Goal: Task Accomplishment & Management: Manage account settings

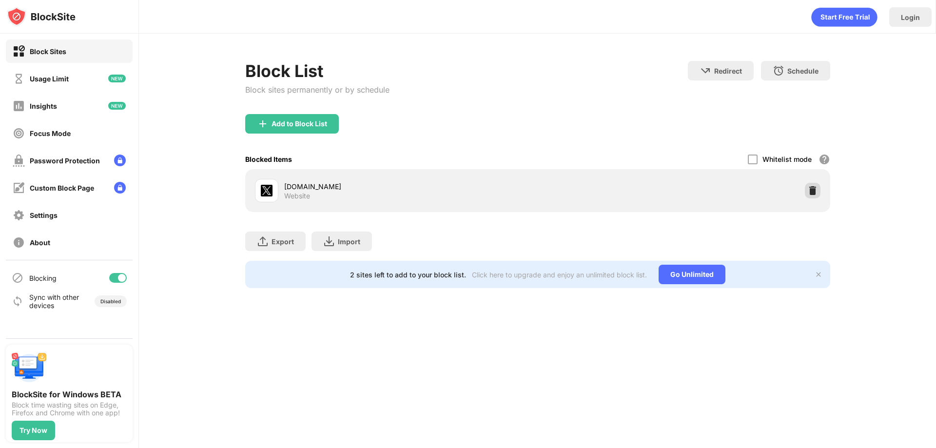
click at [809, 183] on div at bounding box center [813, 191] width 16 height 16
